Goal: Information Seeking & Learning: Learn about a topic

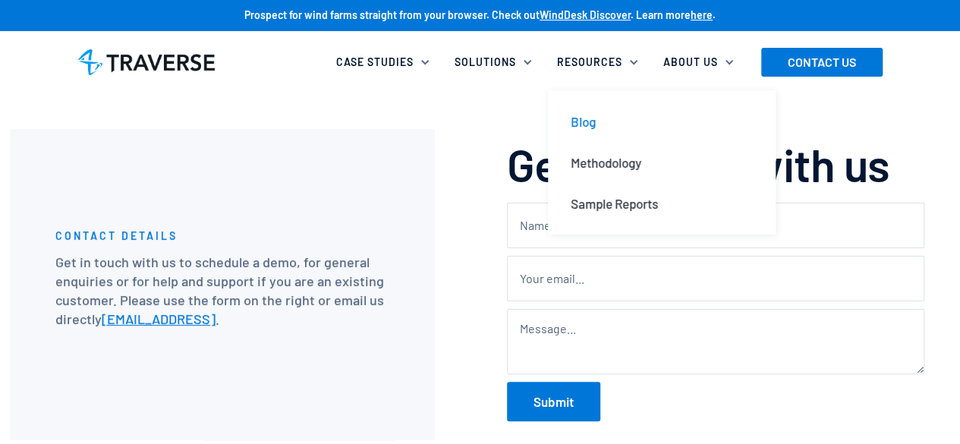
click at [592, 119] on div "Blog" at bounding box center [583, 121] width 25 height 17
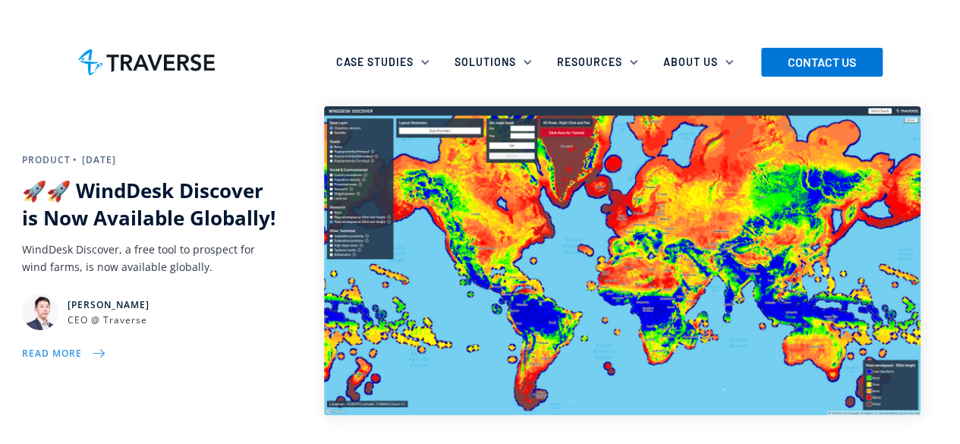
click at [75, 353] on div "READ MORE" at bounding box center [52, 353] width 60 height 17
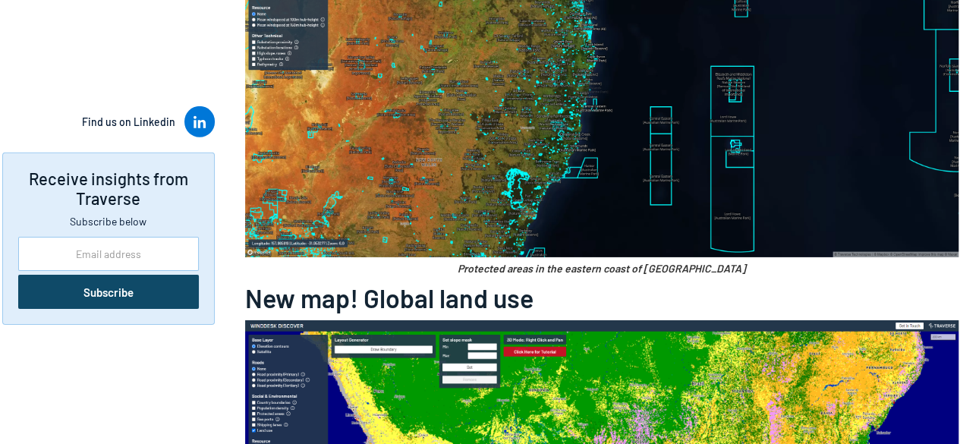
scroll to position [2373, 0]
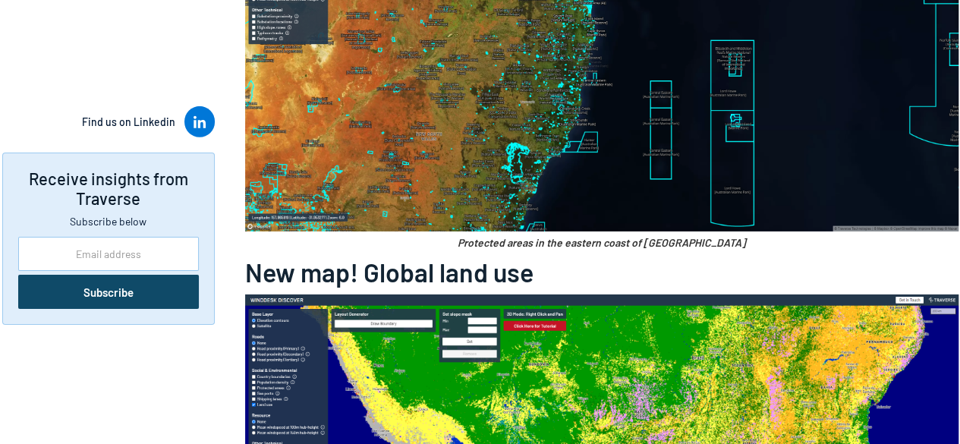
drag, startPoint x: 964, startPoint y: 34, endPoint x: 957, endPoint y: 235, distance: 200.6
click at [514, 78] on img at bounding box center [602, 46] width 714 height 371
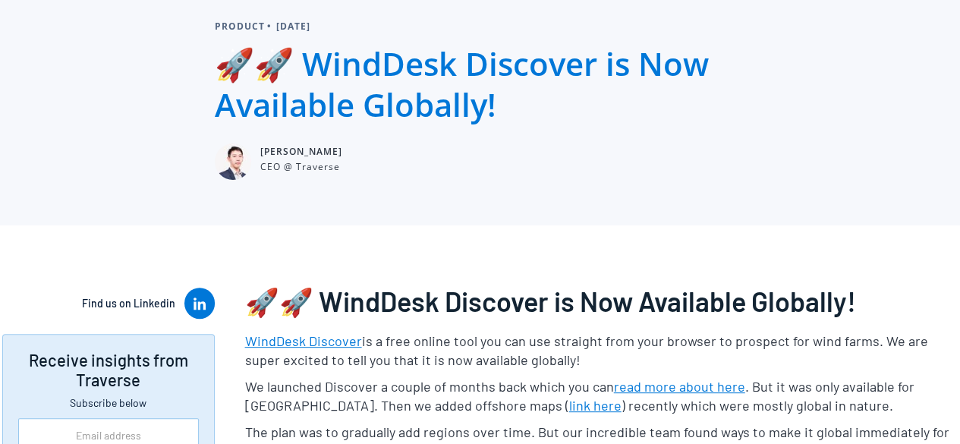
scroll to position [0, 0]
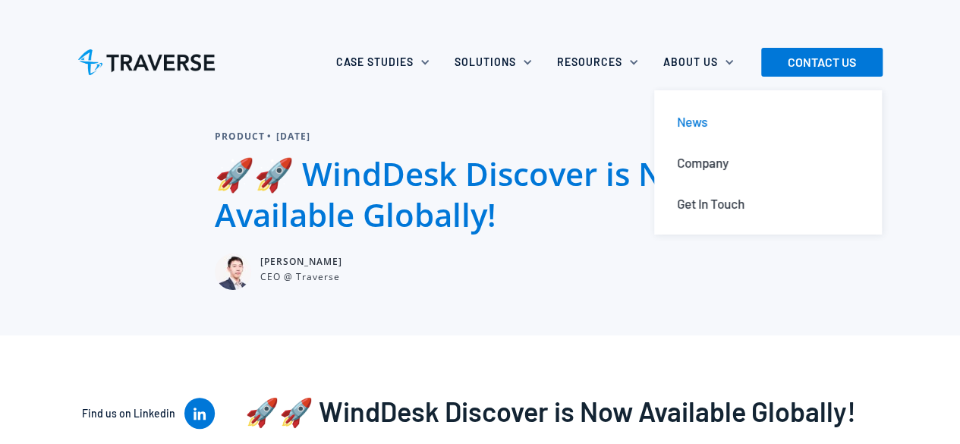
click at [701, 119] on div "News" at bounding box center [692, 121] width 30 height 17
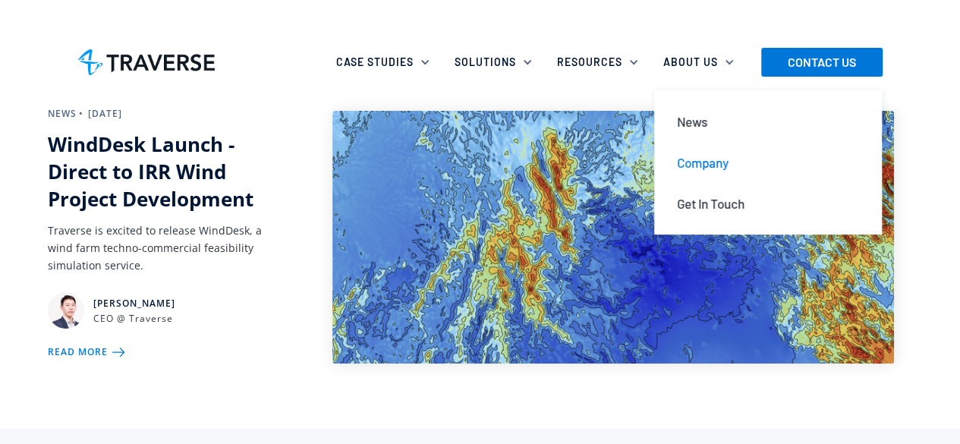
click at [708, 163] on div "Company" at bounding box center [703, 162] width 52 height 17
